Goal: Navigation & Orientation: Find specific page/section

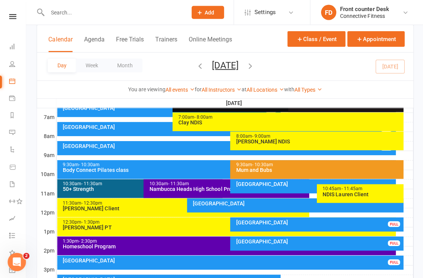
click at [10, 51] on link "Dashboard" at bounding box center [17, 47] width 17 height 17
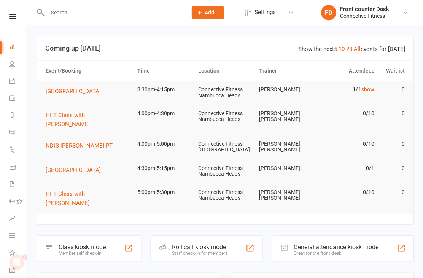
click at [366, 88] on link "show" at bounding box center [366, 89] width 13 height 6
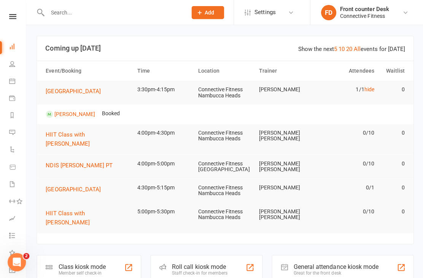
click at [369, 91] on link "hide" at bounding box center [368, 89] width 10 height 6
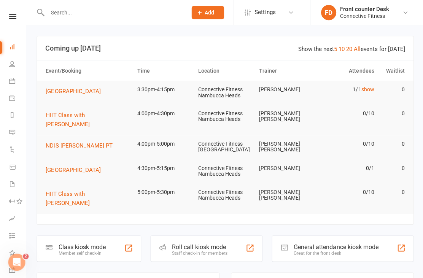
click at [359, 51] on link "All" at bounding box center [355, 49] width 7 height 7
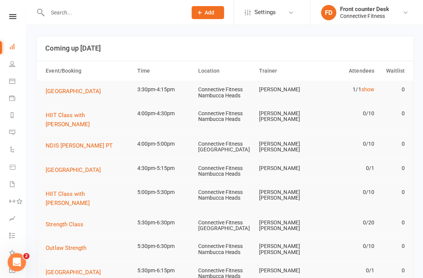
click at [16, 81] on link "Calendar" at bounding box center [17, 81] width 17 height 17
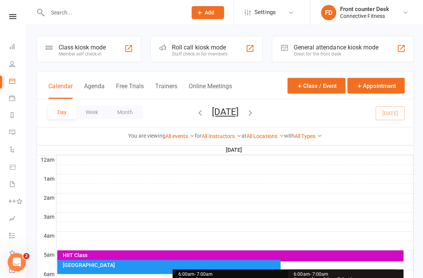
click at [290, 111] on div "Day Week Month Tuesday, Aug 12, 2025 August 2025 Sun Mon Tue Wed Thu Fri Sat 27…" at bounding box center [224, 113] width 375 height 28
click at [254, 110] on icon "button" at bounding box center [249, 112] width 8 height 8
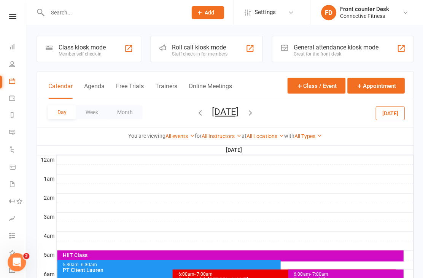
click at [254, 111] on icon "button" at bounding box center [249, 112] width 8 height 8
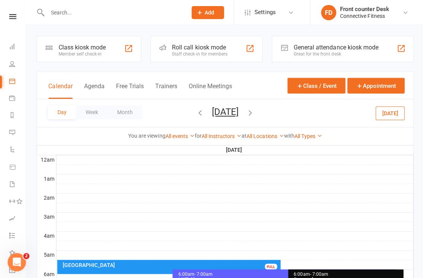
click at [254, 114] on icon "button" at bounding box center [249, 112] width 8 height 8
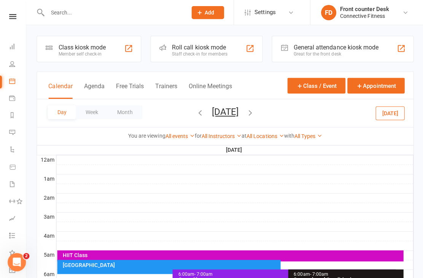
click at [287, 117] on div "Day Week Month Friday, Aug 15, 2025 August 2025 Sun Mon Tue Wed Thu Fri Sat 27 …" at bounding box center [224, 113] width 375 height 28
click at [254, 114] on icon "button" at bounding box center [249, 112] width 8 height 8
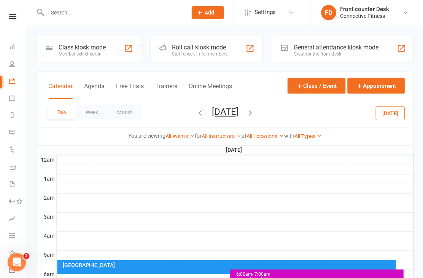
click at [195, 113] on icon "button" at bounding box center [199, 112] width 8 height 8
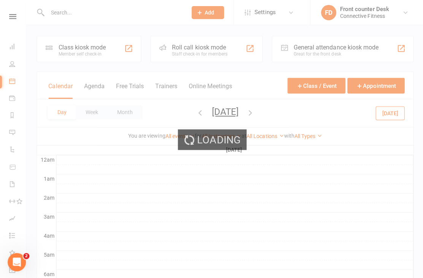
click at [195, 115] on icon "button" at bounding box center [199, 112] width 8 height 8
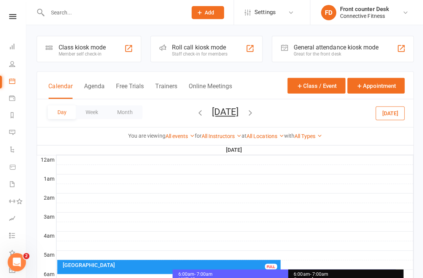
click at [195, 115] on icon "button" at bounding box center [199, 112] width 8 height 8
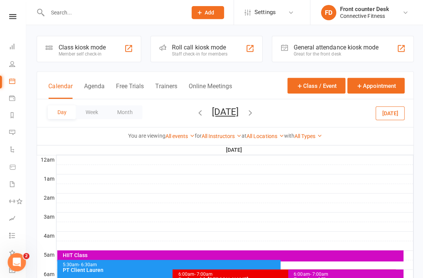
click at [195, 119] on button "button" at bounding box center [199, 112] width 8 height 13
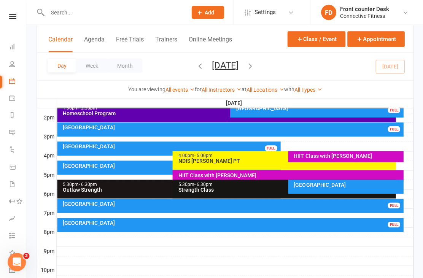
scroll to position [304, 0]
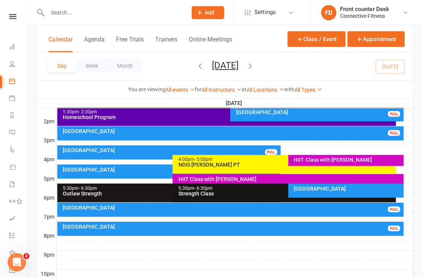
click at [252, 209] on div "[GEOGRAPHIC_DATA]" at bounding box center [231, 206] width 338 height 5
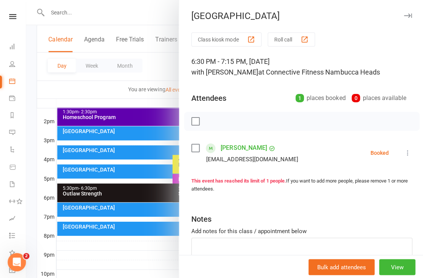
click at [148, 257] on div at bounding box center [224, 139] width 397 height 278
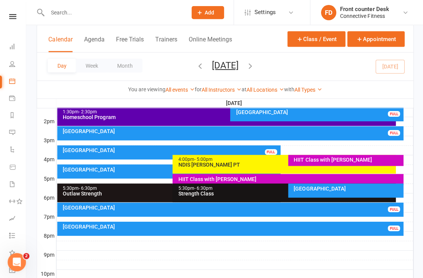
scroll to position [359, 0]
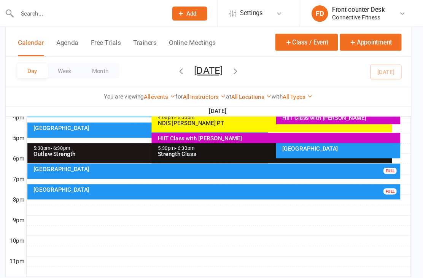
click at [151, 178] on div "Recovery Centre FULL" at bounding box center [229, 177] width 345 height 14
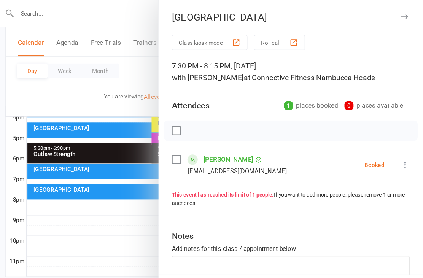
click at [116, 211] on div at bounding box center [224, 139] width 397 height 278
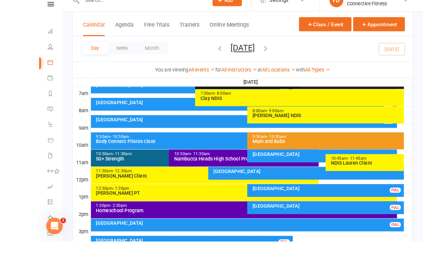
scroll to position [331, 0]
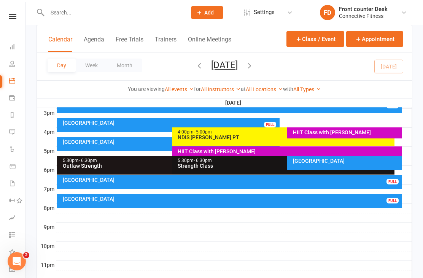
click at [16, 46] on link "Dashboard" at bounding box center [17, 47] width 17 height 17
